Goal: Complete application form

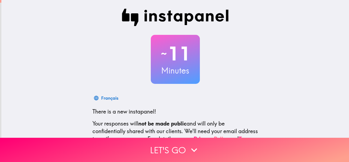
scroll to position [65, 0]
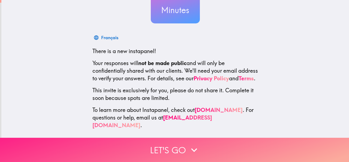
click at [150, 147] on button "Let's go" at bounding box center [174, 150] width 349 height 24
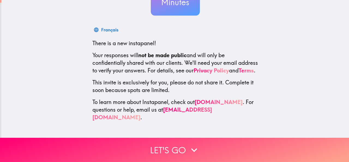
scroll to position [0, 0]
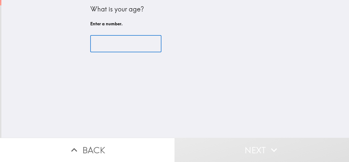
click at [128, 45] on input "number" at bounding box center [125, 43] width 71 height 17
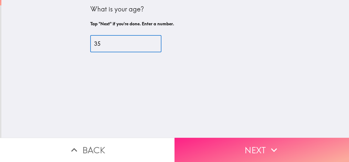
type input "35"
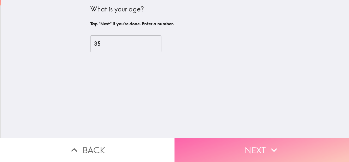
click at [223, 143] on button "Next" at bounding box center [261, 150] width 174 height 24
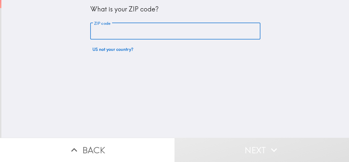
click at [124, 31] on input "ZIP code" at bounding box center [175, 31] width 170 height 17
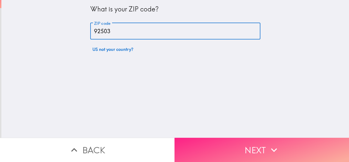
type input "92503"
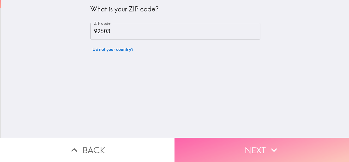
drag, startPoint x: 206, startPoint y: 141, endPoint x: 200, endPoint y: 128, distance: 13.9
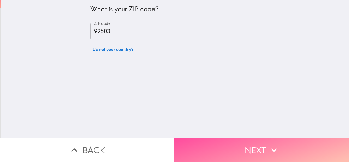
click at [206, 140] on button "Next" at bounding box center [261, 150] width 174 height 24
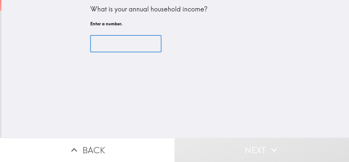
click at [126, 47] on input "number" at bounding box center [125, 43] width 71 height 17
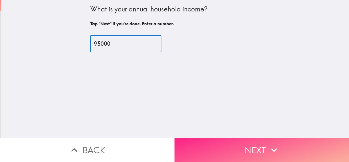
type input "95000"
click at [213, 150] on button "Next" at bounding box center [261, 150] width 174 height 24
